Goal: Task Accomplishment & Management: Complete application form

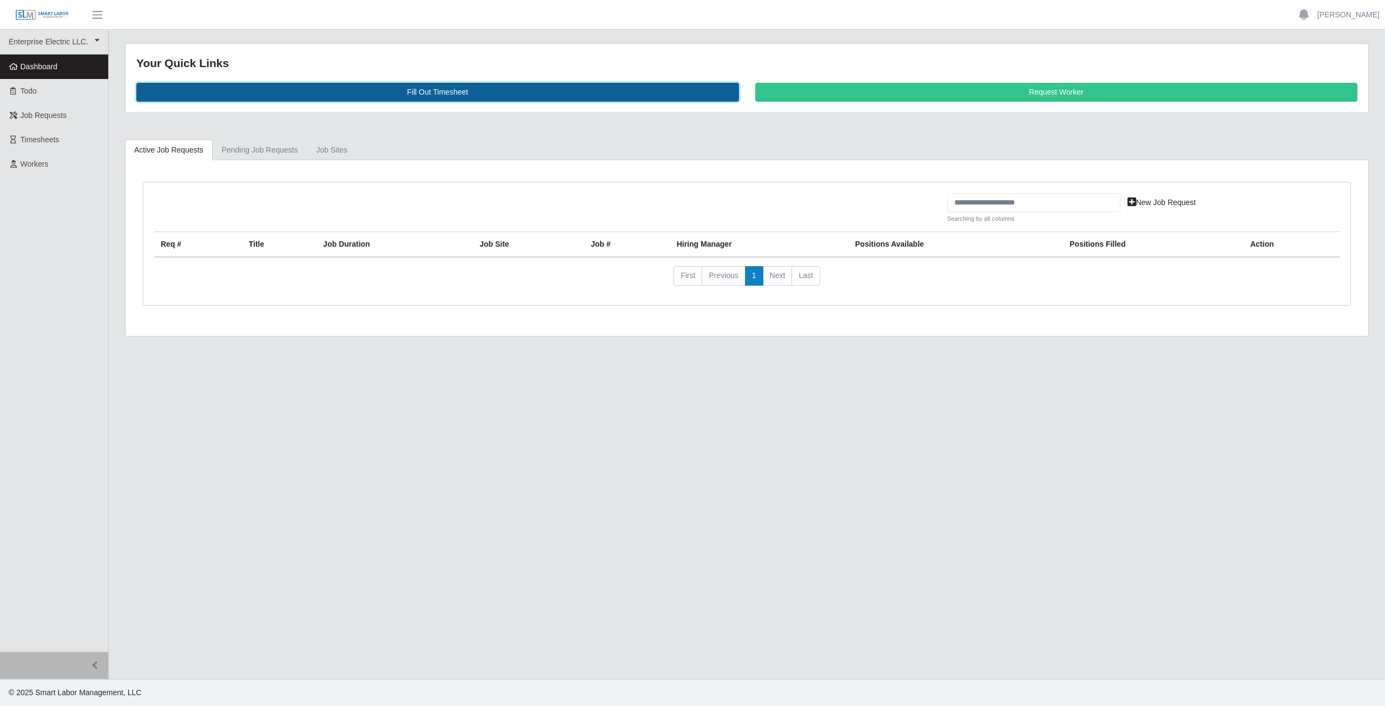
click at [427, 95] on link "Fill Out Timesheet" at bounding box center [437, 92] width 603 height 19
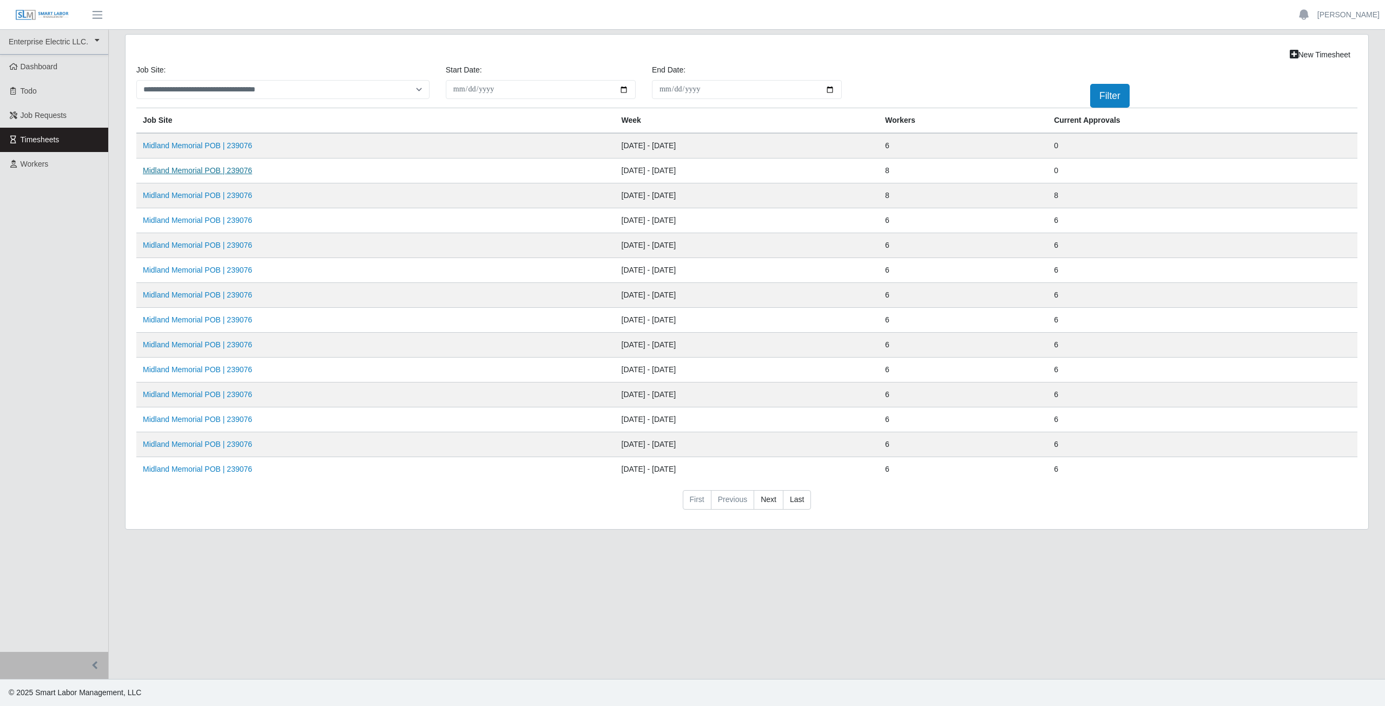
click at [200, 168] on link "Midland Memorial POB | 239076" at bounding box center [197, 170] width 109 height 9
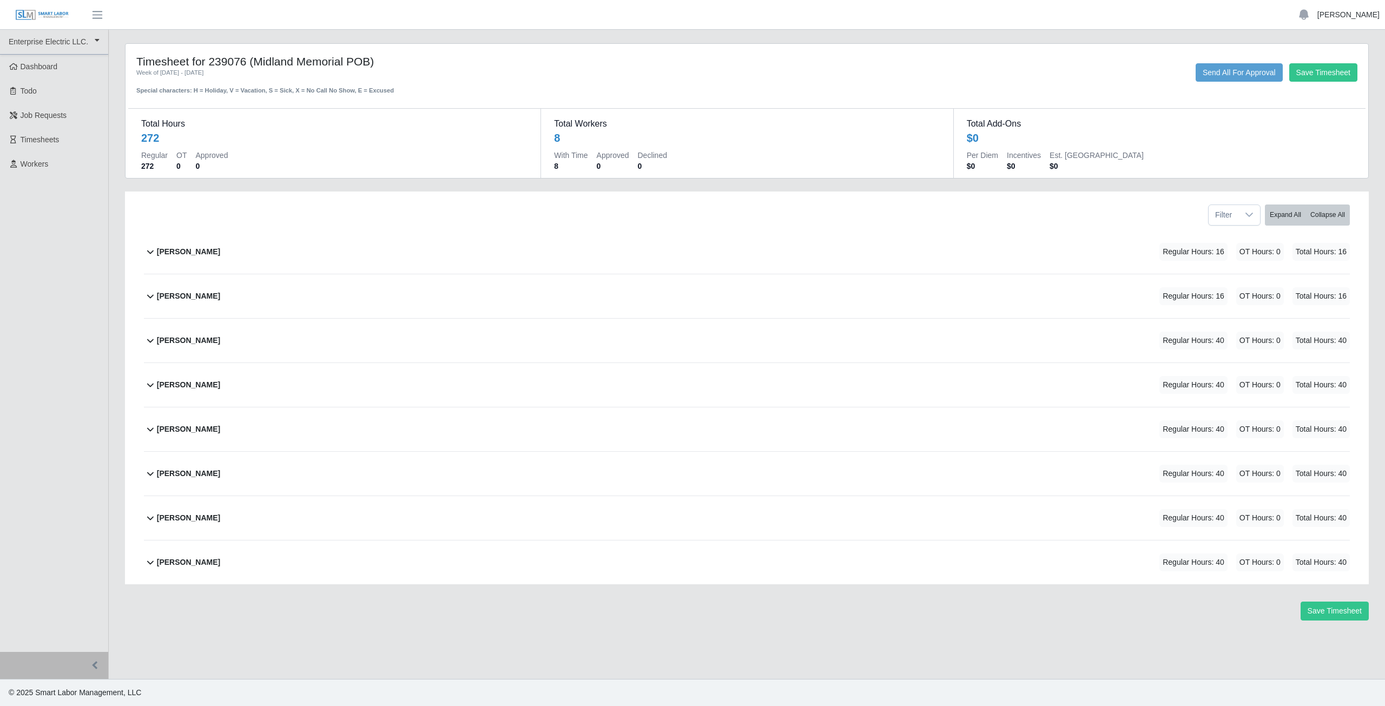
click at [1350, 12] on link "[PERSON_NAME]" at bounding box center [1348, 14] width 62 height 11
click at [1323, 81] on link "Logout" at bounding box center [1335, 75] width 97 height 23
